Goal: Navigation & Orientation: Find specific page/section

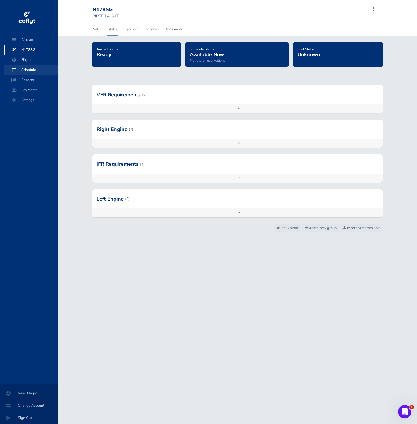
click at [34, 70] on span "Schedule" at bounding box center [31, 70] width 42 height 10
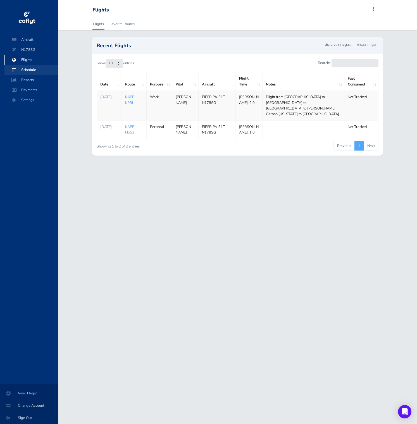
click at [33, 70] on span "Schedule" at bounding box center [31, 70] width 42 height 10
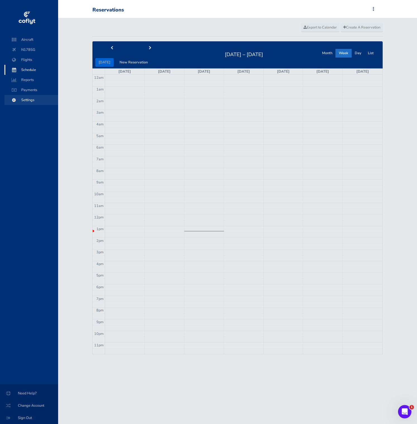
click at [28, 99] on span "Settings" at bounding box center [31, 100] width 42 height 10
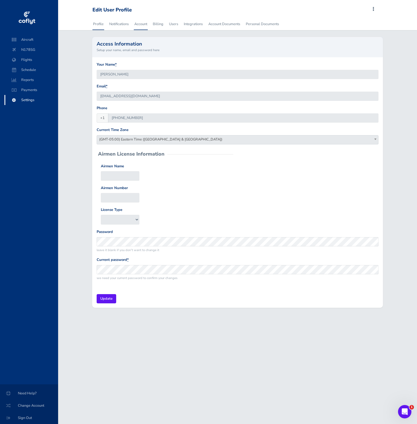
click at [145, 25] on link "Account" at bounding box center [141, 24] width 14 height 12
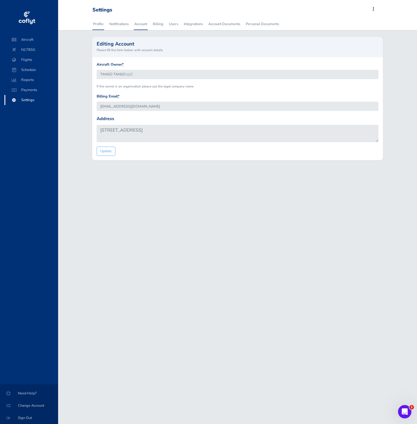
click at [98, 25] on link "Profile" at bounding box center [98, 24] width 12 height 12
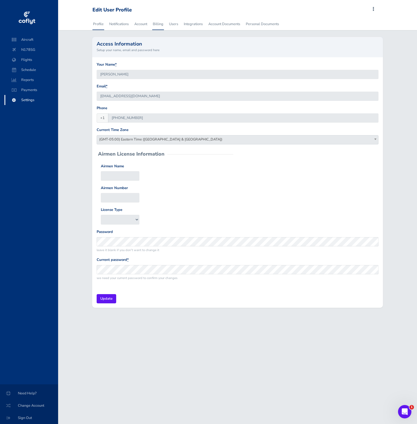
click at [162, 23] on link "Billing" at bounding box center [158, 24] width 12 height 12
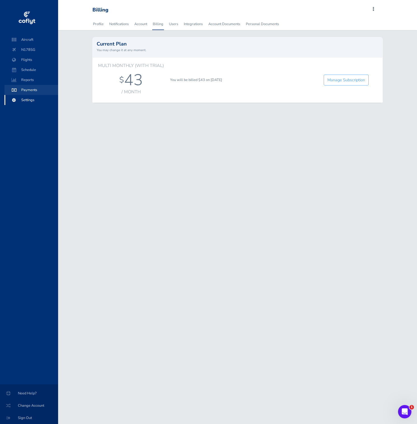
click at [42, 87] on span "Payments" at bounding box center [31, 90] width 42 height 10
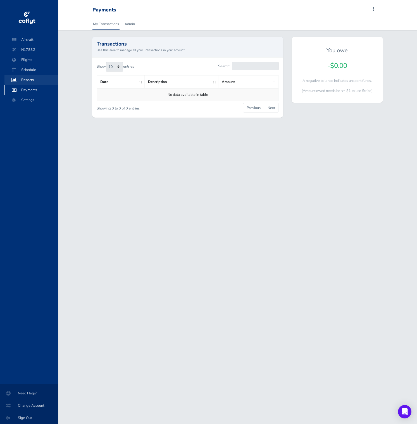
click at [40, 80] on span "Reports" at bounding box center [31, 80] width 42 height 10
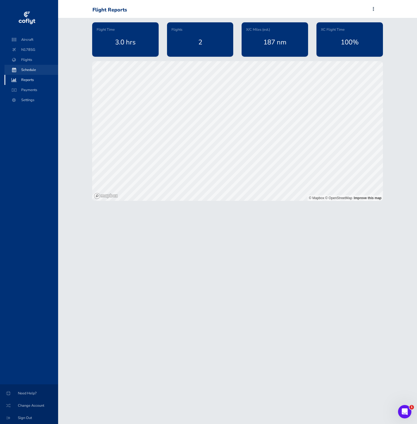
click at [38, 69] on span "Schedule" at bounding box center [31, 70] width 42 height 10
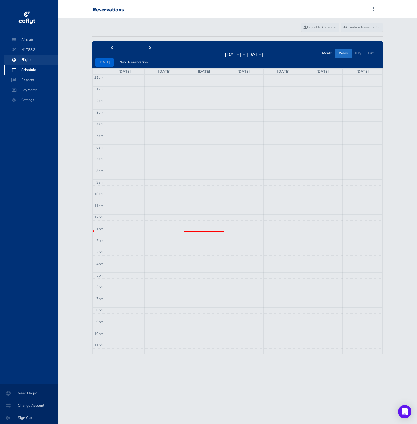
click at [36, 59] on span "Flights" at bounding box center [31, 60] width 42 height 10
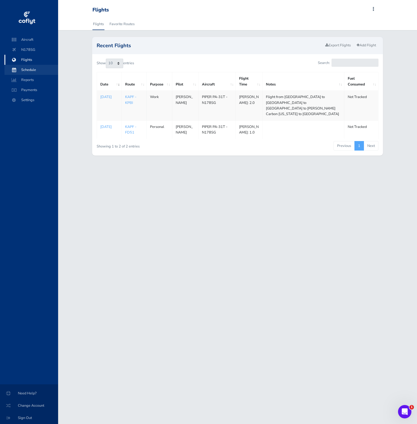
click at [40, 68] on span "Schedule" at bounding box center [31, 70] width 42 height 10
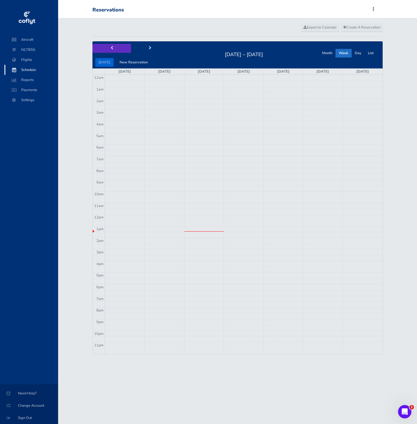
click at [112, 48] on span "prev" at bounding box center [112, 48] width 3 height 4
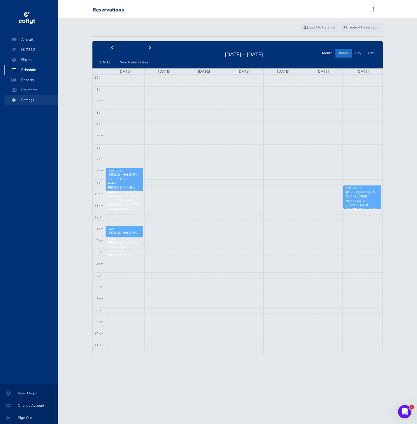
click at [39, 101] on span "Settings" at bounding box center [31, 100] width 42 height 10
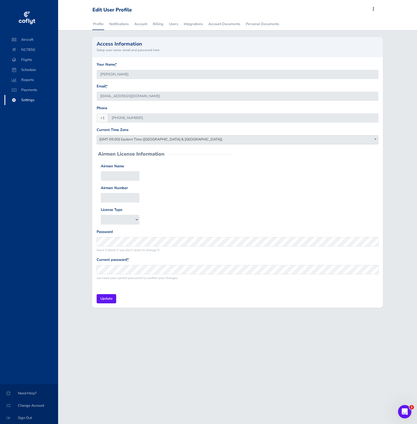
click at [203, 42] on h2 "Access Information" at bounding box center [238, 43] width 282 height 5
click at [201, 40] on div "Access Information Setup your name, email and password here" at bounding box center [237, 47] width 291 height 20
click at [279, 218] on div "Airmen Name Airmen Number License Type A&P IA" at bounding box center [238, 193] width 282 height 61
